Goal: Information Seeking & Learning: Find contact information

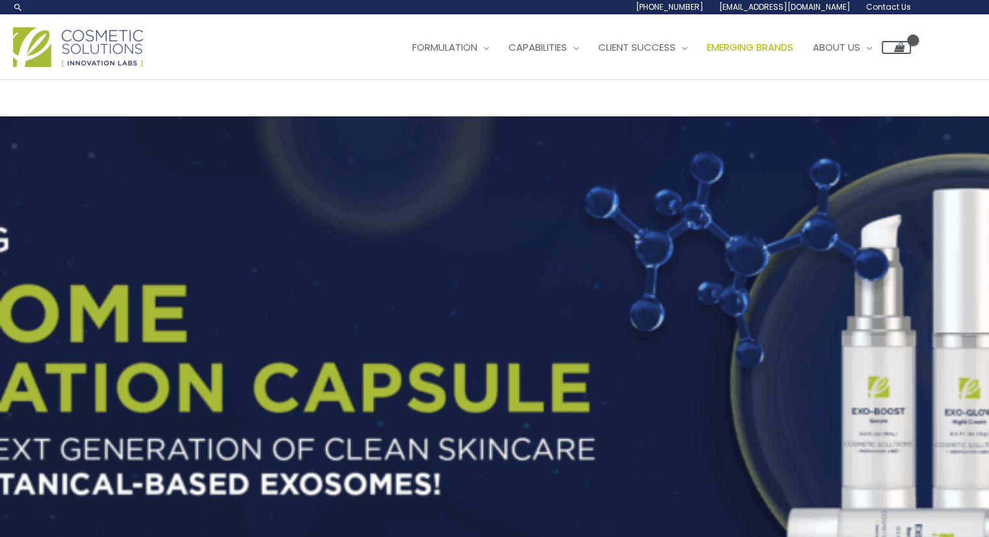
click at [778, 47] on span "Emerging Brands" at bounding box center [750, 47] width 86 height 14
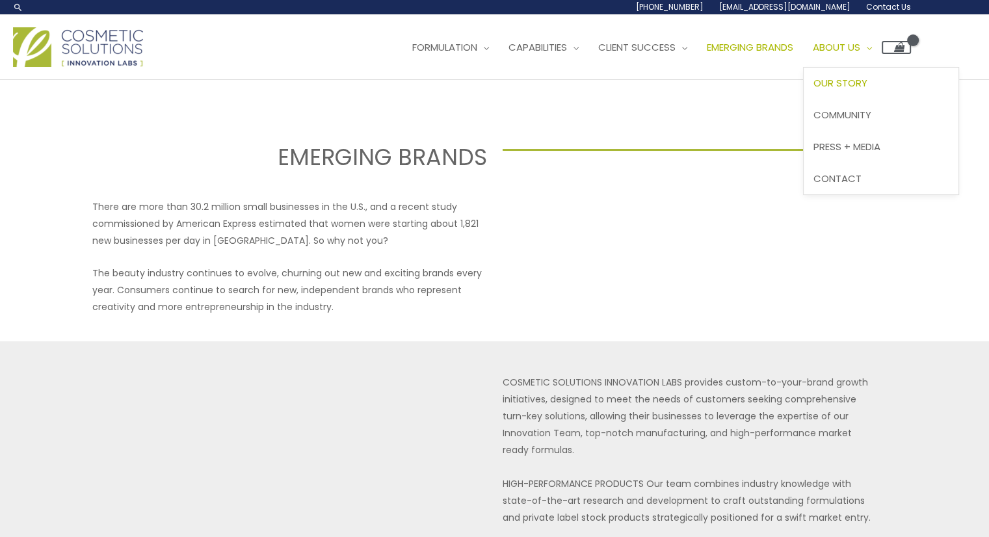
click at [868, 81] on span "Our Story" at bounding box center [841, 83] width 54 height 14
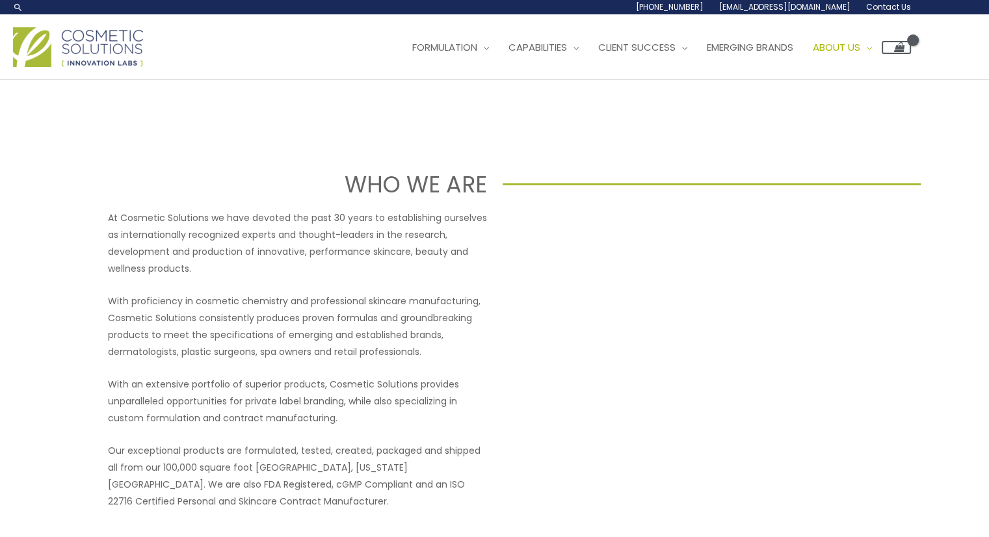
click at [702, 479] on div at bounding box center [692, 359] width 379 height 300
click at [895, 8] on span "Contact Us" at bounding box center [888, 6] width 45 height 11
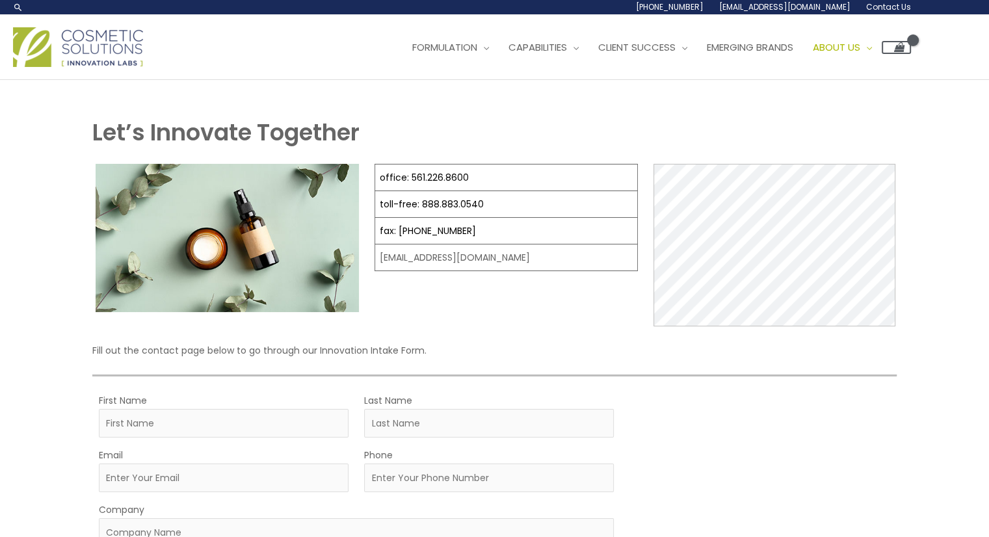
select select
drag, startPoint x: 518, startPoint y: 256, endPoint x: 416, endPoint y: 250, distance: 101.6
click at [416, 250] on td "[EMAIL_ADDRESS][DOMAIN_NAME]" at bounding box center [506, 258] width 263 height 27
click at [494, 254] on td "[EMAIL_ADDRESS][DOMAIN_NAME]" at bounding box center [506, 258] width 263 height 27
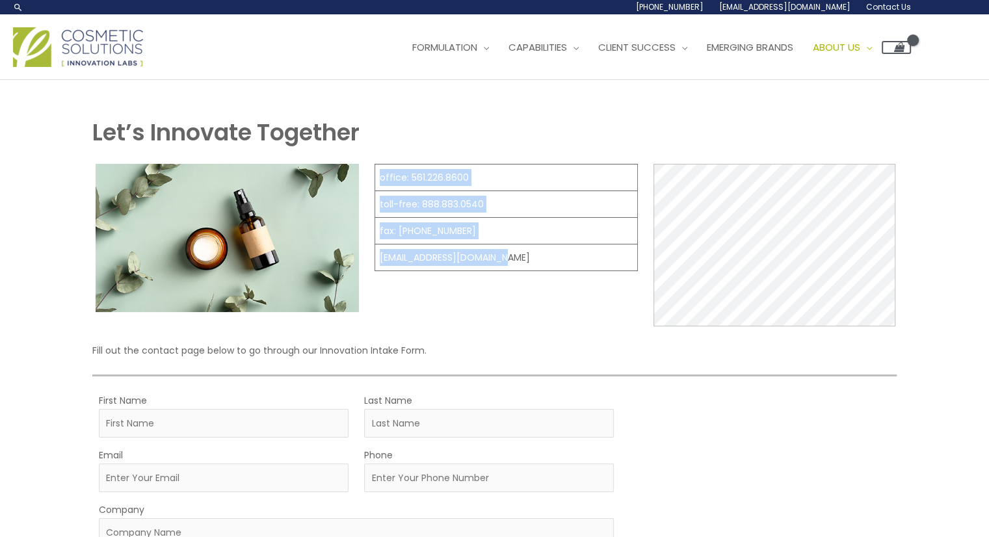
drag, startPoint x: 514, startPoint y: 256, endPoint x: 371, endPoint y: 258, distance: 143.7
click at [371, 258] on div "office: 561.226.8600 toll-free: 888.883.0540 fax: 561.226.8700 info@naturalskin…" at bounding box center [494, 245] width 804 height 163
click at [492, 258] on td "[EMAIL_ADDRESS][DOMAIN_NAME]" at bounding box center [506, 258] width 263 height 27
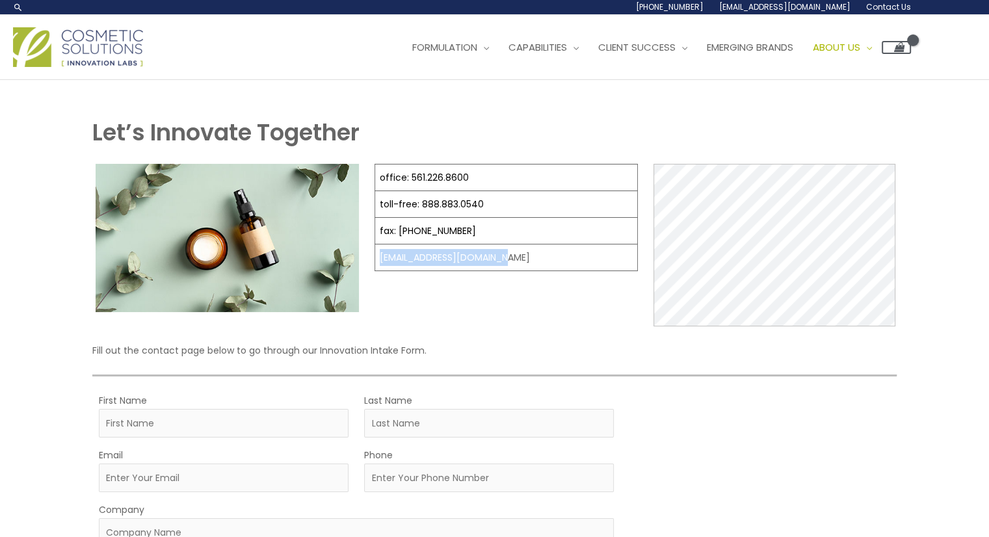
drag, startPoint x: 493, startPoint y: 256, endPoint x: 377, endPoint y: 256, distance: 115.8
click at [377, 256] on td "[EMAIL_ADDRESS][DOMAIN_NAME]" at bounding box center [506, 258] width 263 height 27
copy td "[EMAIL_ADDRESS][DOMAIN_NAME]"
